Goal: Task Accomplishment & Management: Complete application form

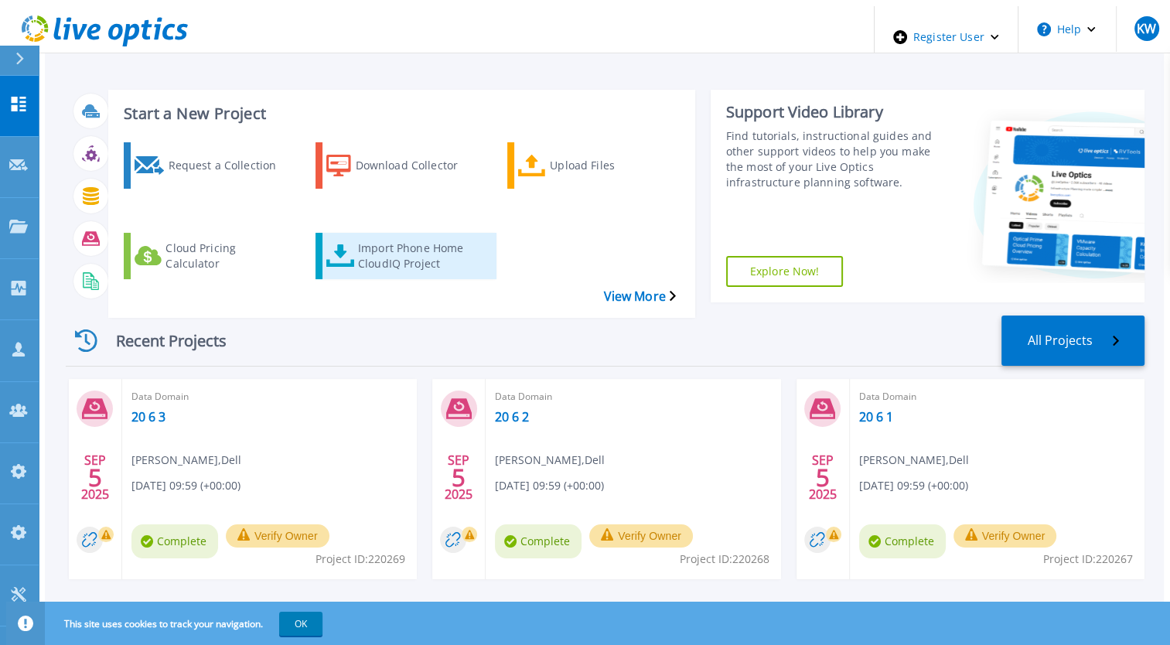
click at [358, 237] on div "Import Phone Home CloudIQ Project" at bounding box center [420, 256] width 124 height 39
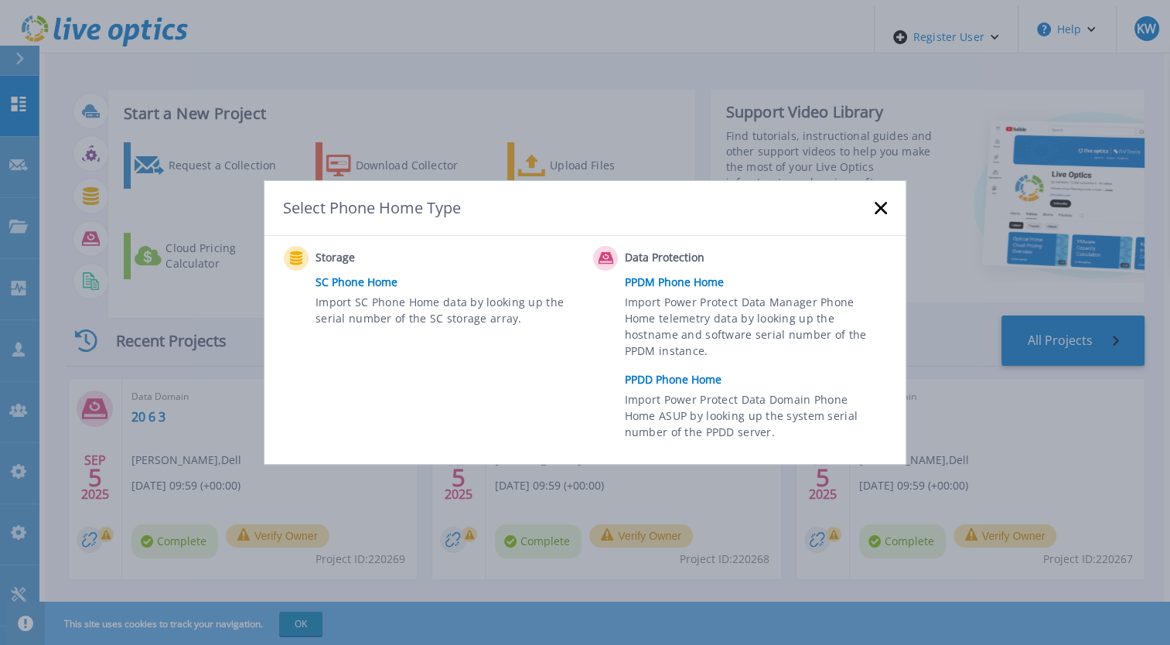
click at [639, 377] on link "PPDD Phone Home" at bounding box center [760, 379] width 270 height 23
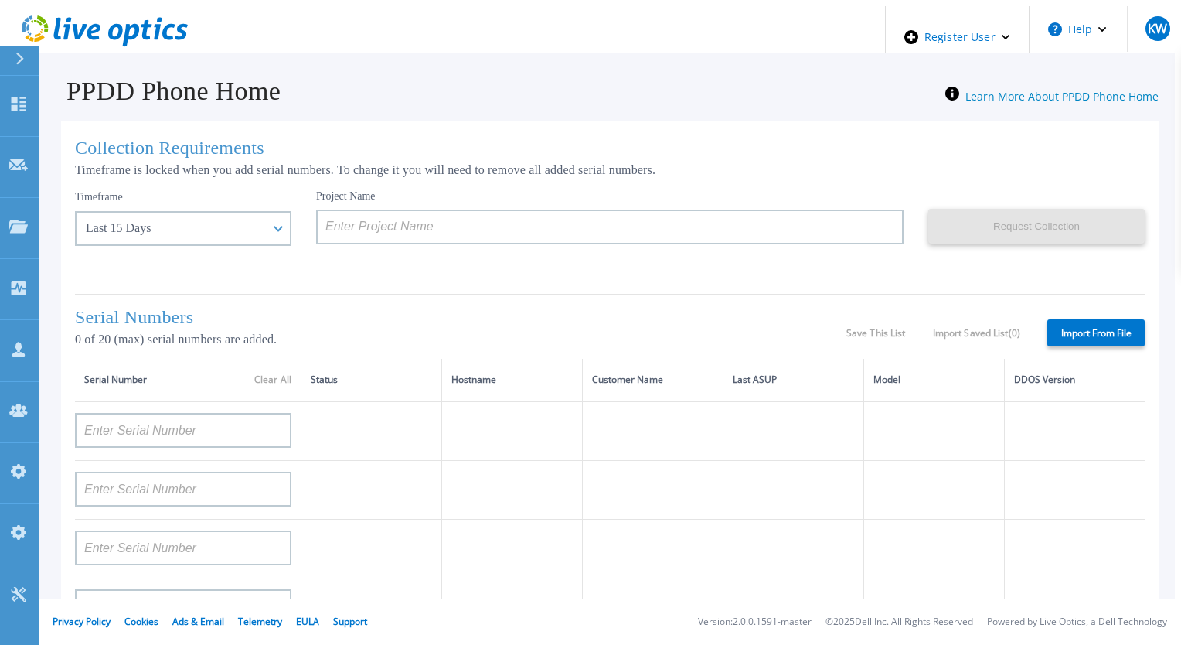
click at [1048, 327] on label "Import From File" at bounding box center [1096, 332] width 97 height 27
click at [0, 0] on input "Import From File" at bounding box center [0, 0] width 0 height 0
type input "APM00rghjjvhc5"
type input "2345673"
type input "APM00212610953"
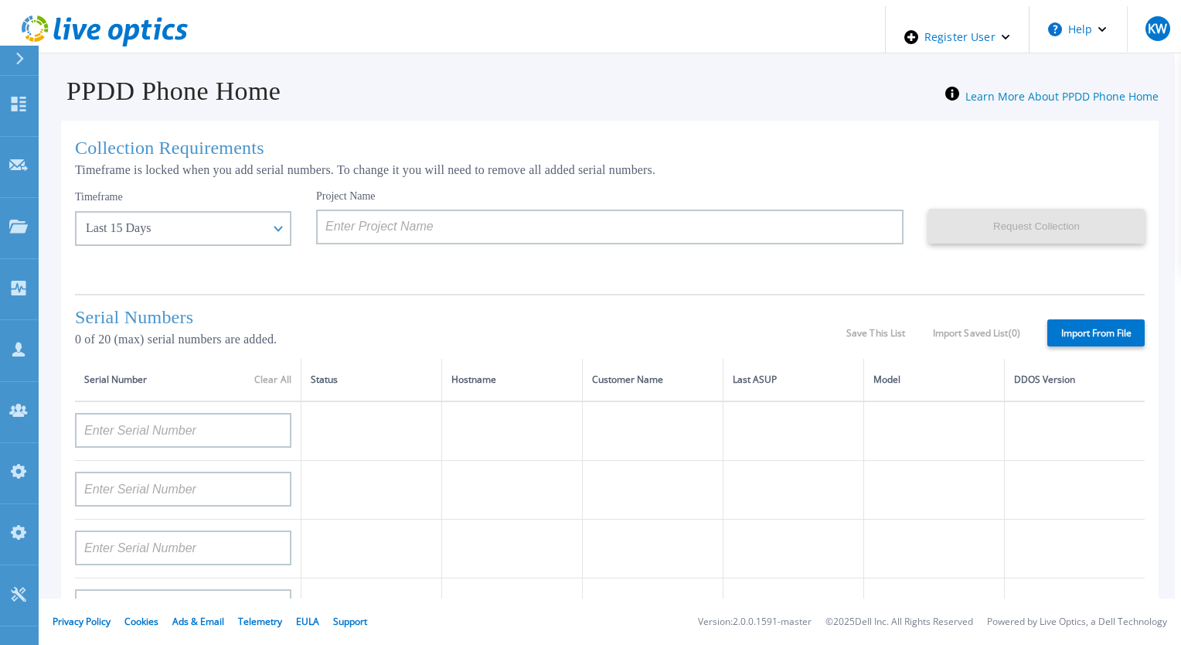
type input "AUDVUX6XJHDJFE"
type input "APM00133543104"
type input "APM00193603655"
type input "APM00212517749"
type input "APM00212613652"
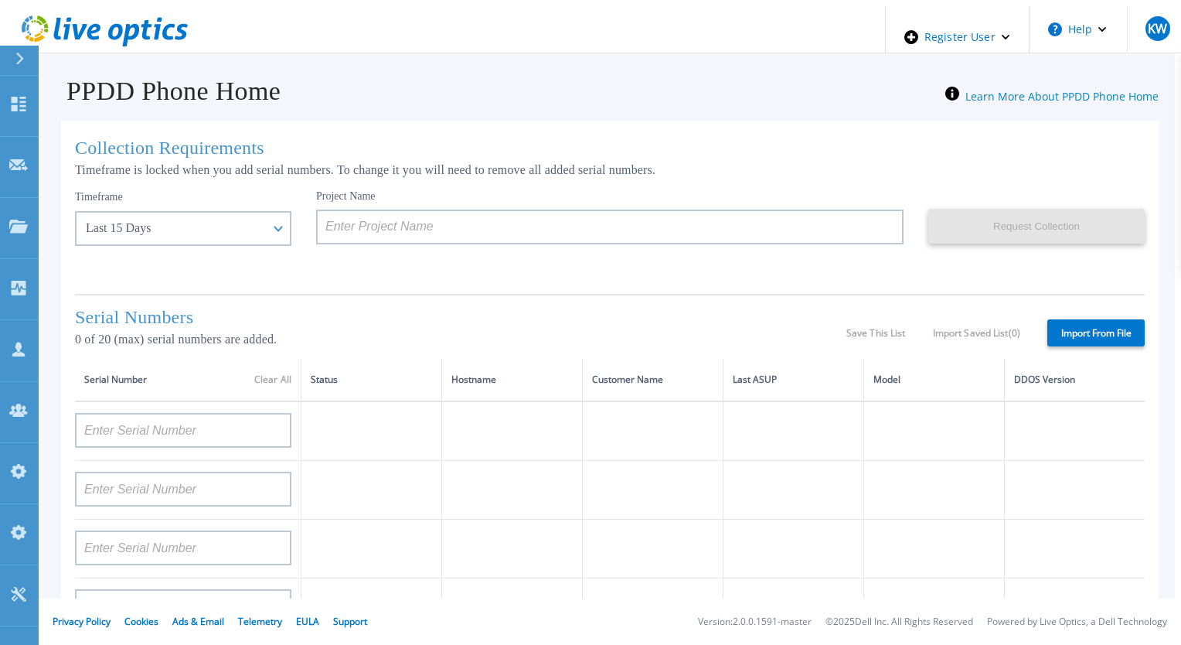
type input "APX00222101185"
type input "APM00202702416"
type input "APM00182811777"
type input "APX00231205150"
type input "APM00171414745"
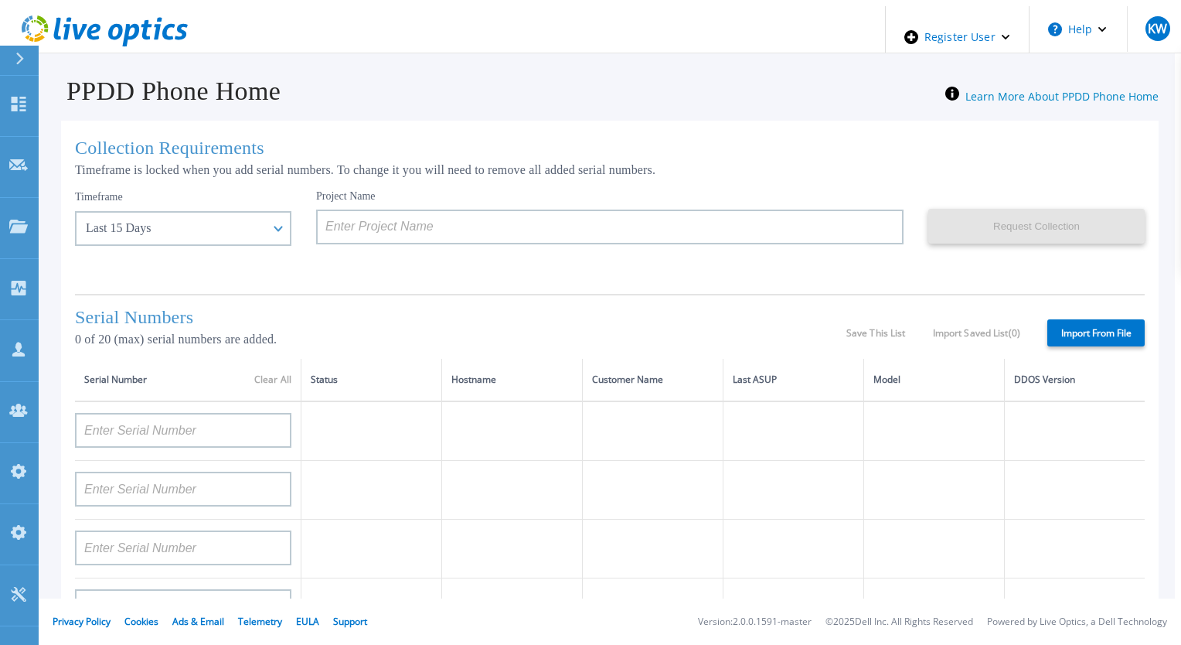
type input "APM00193711545"
type input "APM00192908177"
type input "APM00202519869"
type input "APM00213408992"
type input "APM00203301121"
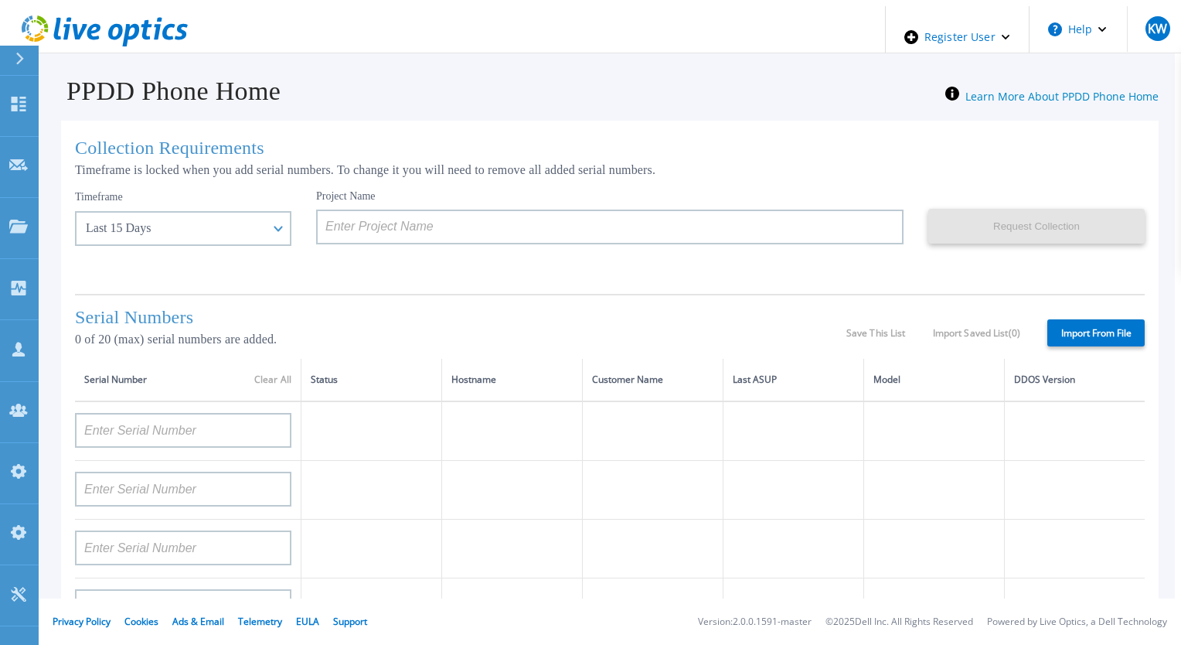
type input "APX00221800533"
type input "APX00232004279"
